Goal: Task Accomplishment & Management: Use online tool/utility

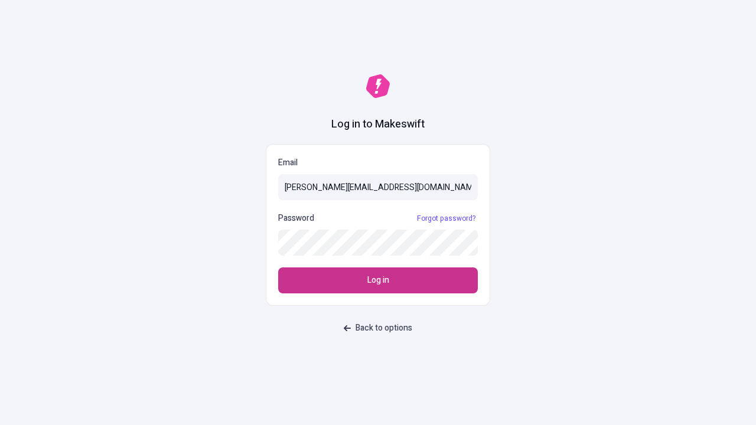
click at [378, 281] on span "Log in" at bounding box center [378, 280] width 22 height 13
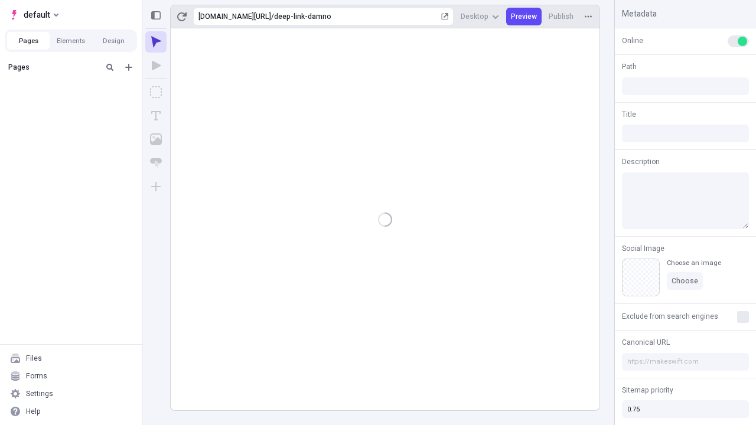
type input "/deep-link-damno"
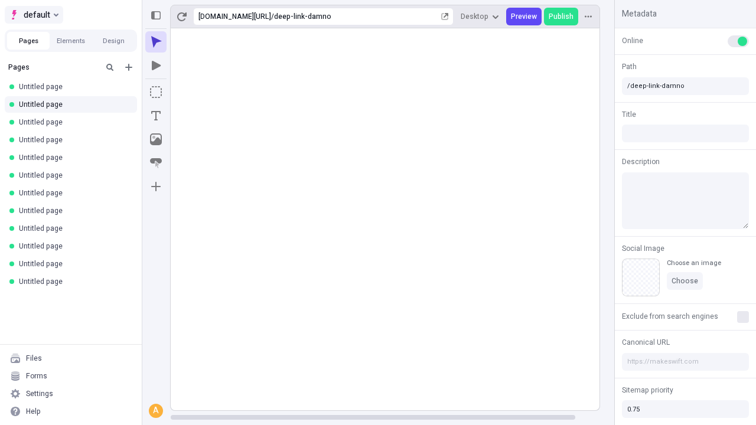
click at [33, 15] on span "default" at bounding box center [37, 15] width 27 height 14
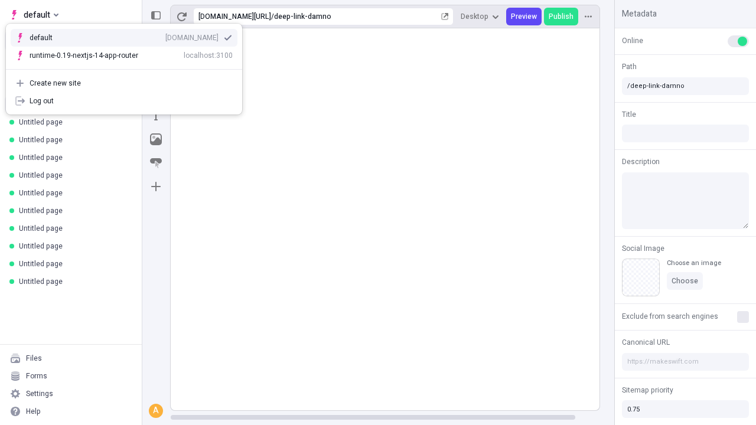
click at [165, 35] on div "qee9k4dy7d.staging.makeswift.site" at bounding box center [191, 37] width 53 height 9
click at [129, 67] on icon "Add new" at bounding box center [128, 67] width 7 height 7
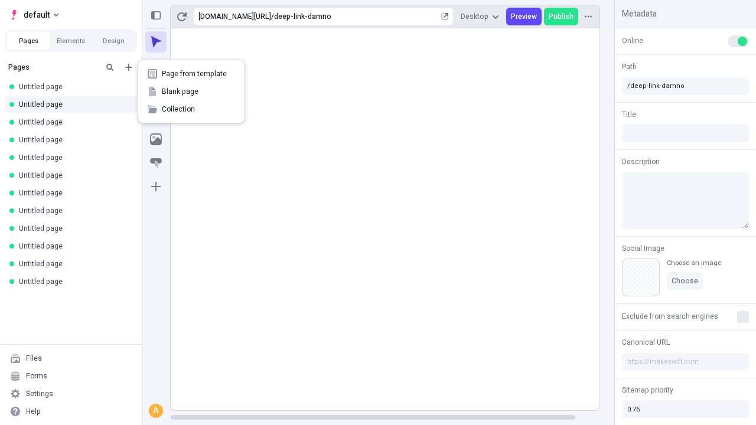
click at [191, 92] on span "Blank page" at bounding box center [198, 91] width 73 height 9
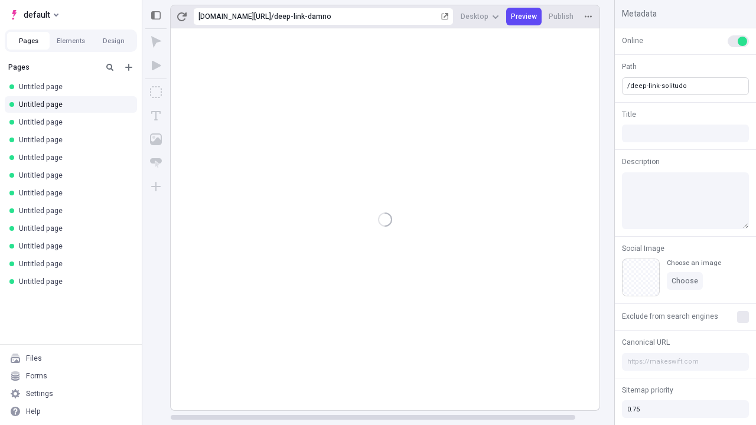
type input "/deep-link-solitudo"
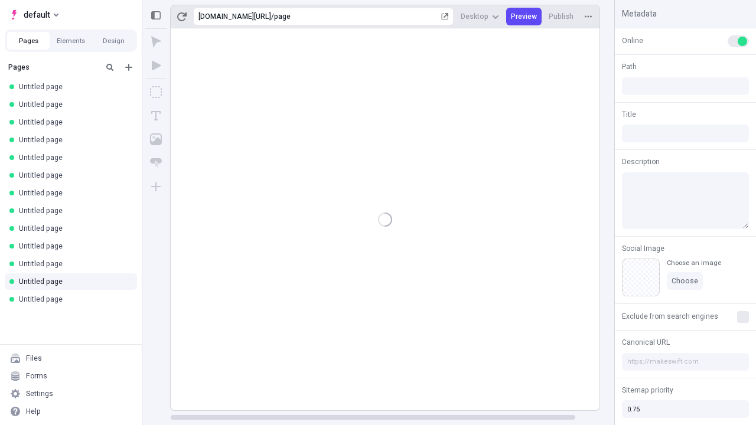
type input "/page"
